Goal: Information Seeking & Learning: Learn about a topic

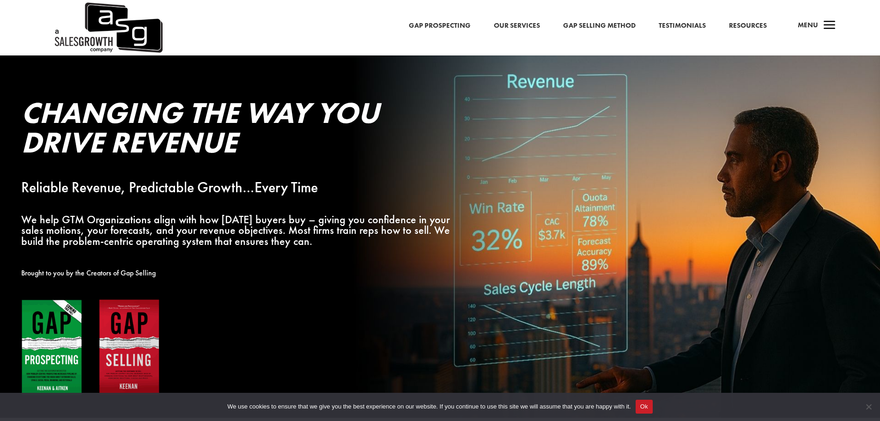
click at [49, 342] on img at bounding box center [90, 348] width 139 height 98
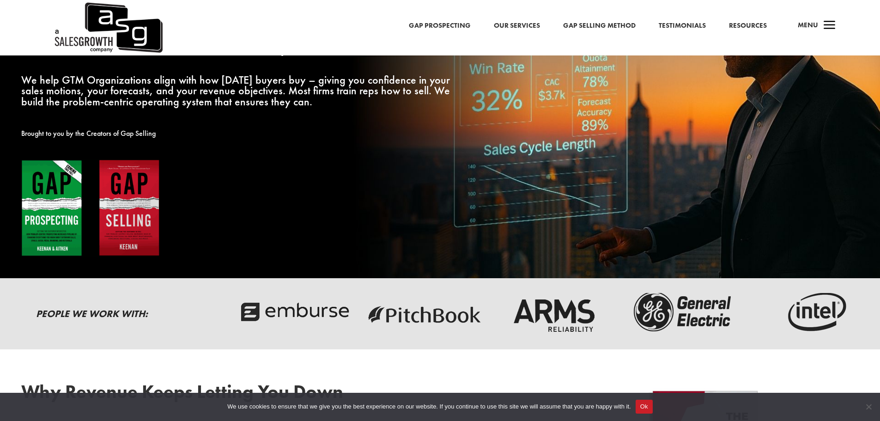
scroll to position [139, 0]
click at [434, 26] on link "Gap Prospecting" at bounding box center [440, 26] width 62 height 12
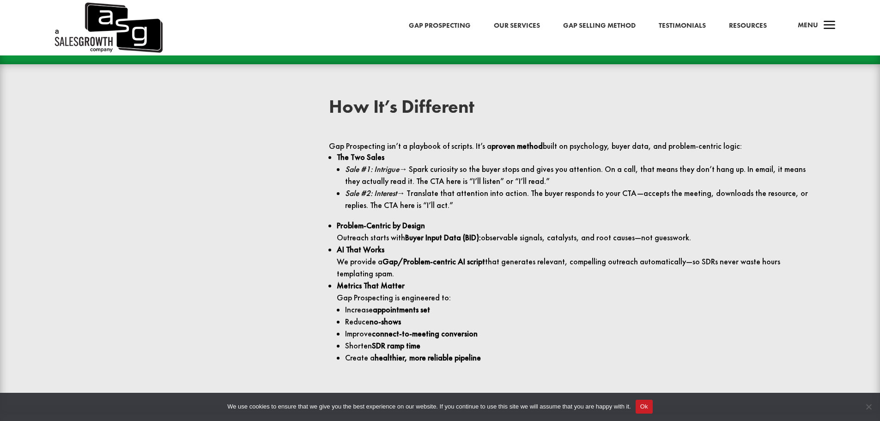
scroll to position [1109, 0]
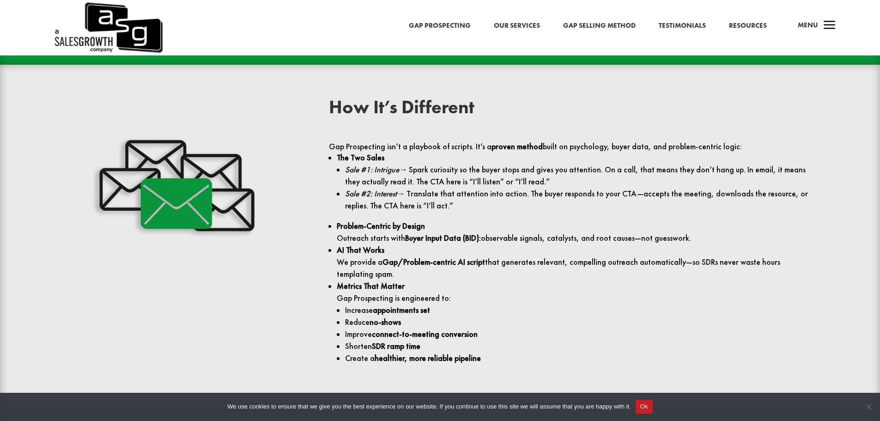
click at [590, 24] on link "Gap Selling Method" at bounding box center [599, 26] width 73 height 12
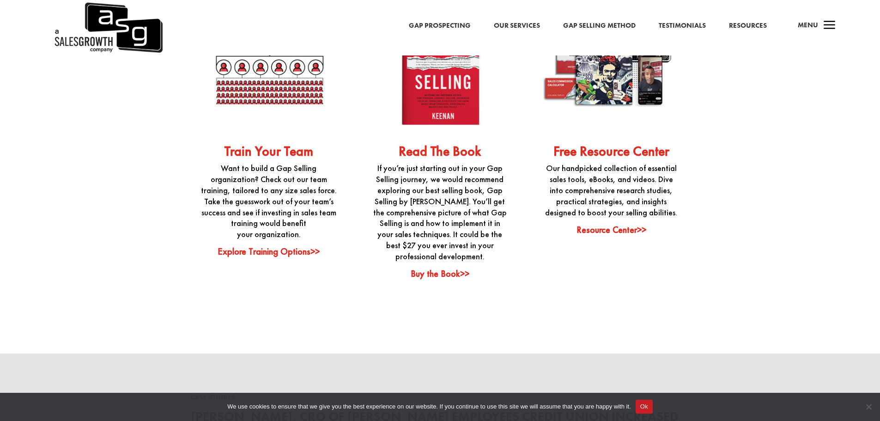
scroll to position [2448, 0]
click at [757, 24] on link "Resources" at bounding box center [748, 26] width 38 height 12
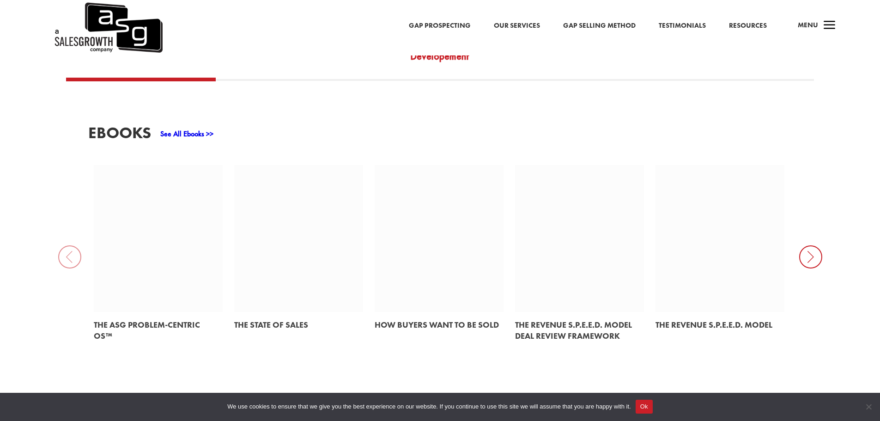
scroll to position [416, 0]
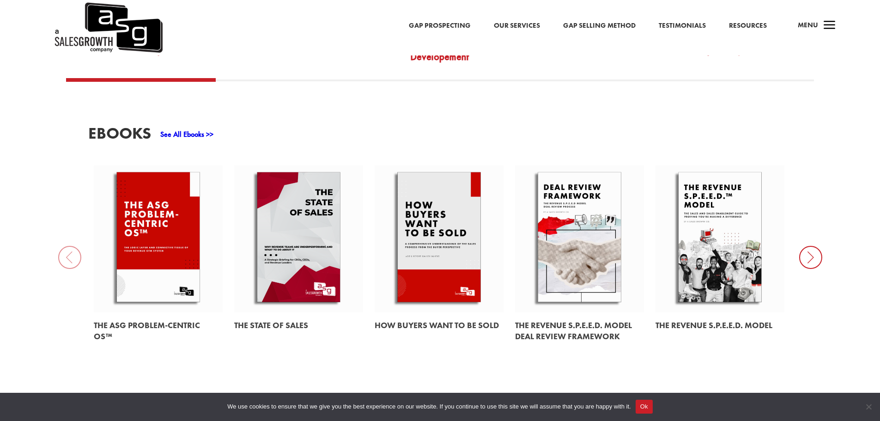
click at [730, 208] on link at bounding box center [720, 238] width 129 height 147
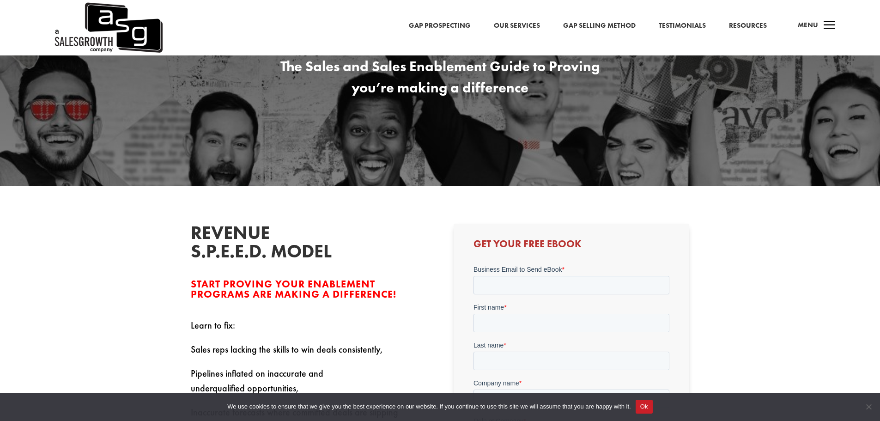
scroll to position [139, 0]
